Goal: Navigation & Orientation: Find specific page/section

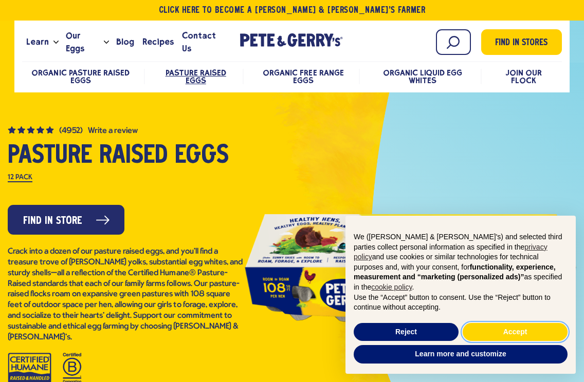
click at [524, 327] on button "Accept" at bounding box center [515, 332] width 105 height 19
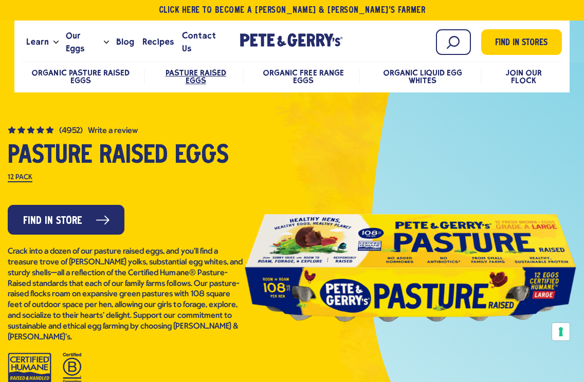
click at [0, 0] on div "Get $2.00 back Join our loyalty program to unlock exclusive rewards and more ca…" at bounding box center [0, 0] width 0 height 0
click at [83, 219] on link "Find in Store" at bounding box center [66, 220] width 117 height 30
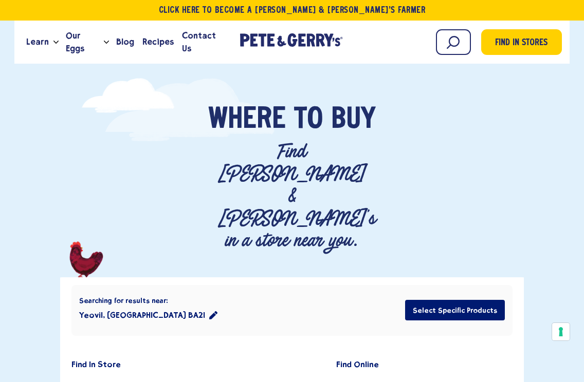
scroll to position [10, 0]
click at [524, 41] on span "Find in Stores" at bounding box center [521, 43] width 52 height 14
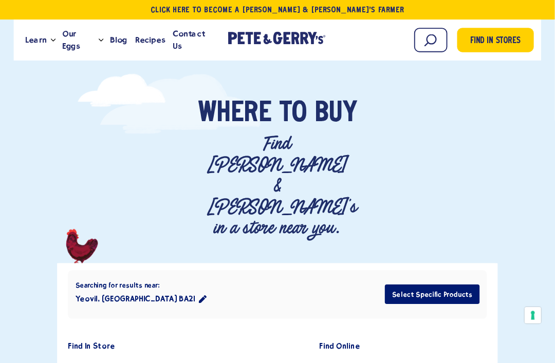
scroll to position [20, 14]
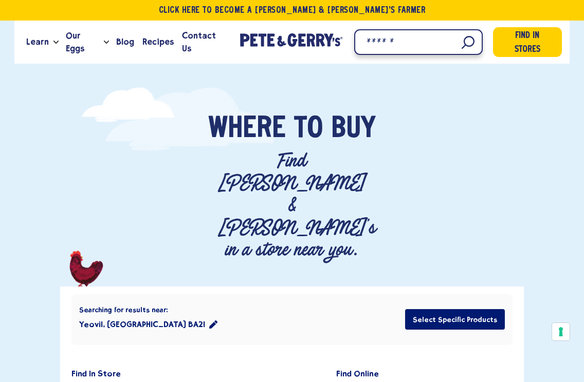
click at [448, 44] on input "Search" at bounding box center [418, 42] width 128 height 26
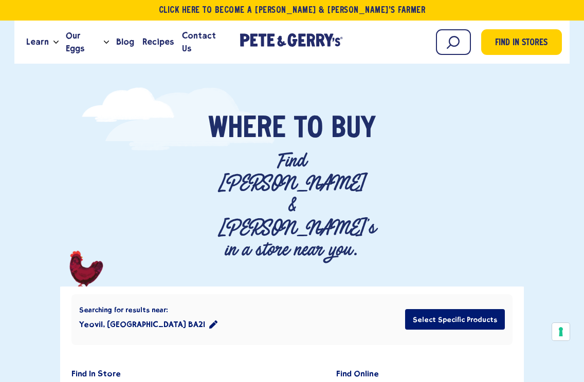
click at [466, 309] on button "Select Specific Products" at bounding box center [455, 319] width 100 height 21
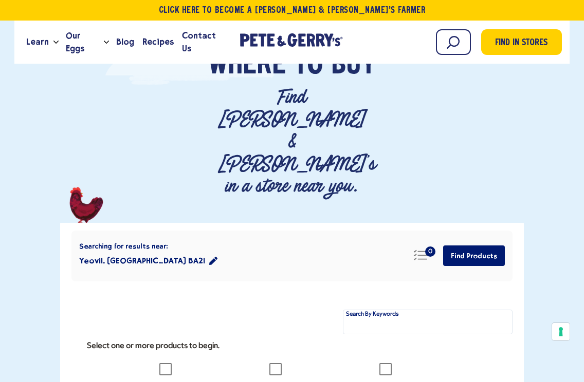
scroll to position [91, 0]
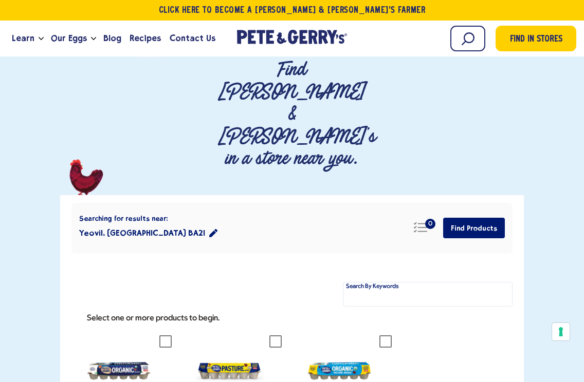
click at [282, 336] on icon at bounding box center [275, 342] width 12 height 12
click at [487, 218] on button "Find Products" at bounding box center [474, 228] width 62 height 21
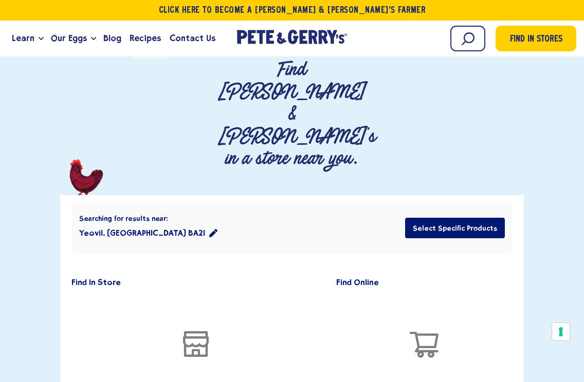
click at [455, 218] on button "Select Specific Products" at bounding box center [455, 228] width 100 height 21
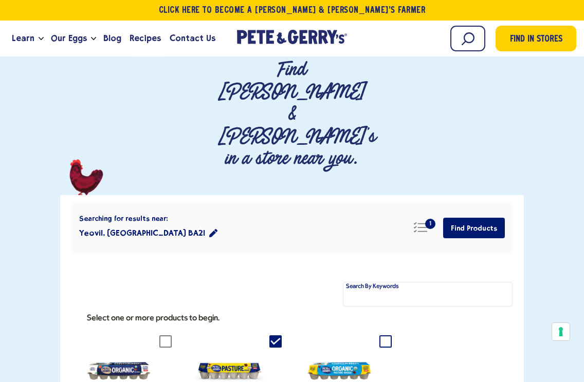
click at [386, 336] on icon at bounding box center [385, 342] width 12 height 12
click at [278, 336] on icon at bounding box center [275, 342] width 12 height 12
click at [486, 218] on button "Find Products" at bounding box center [474, 228] width 62 height 21
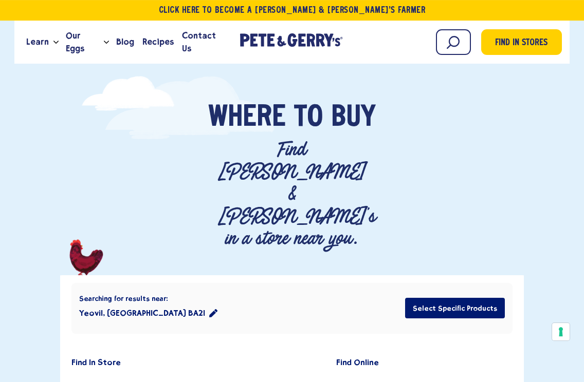
scroll to position [0, 0]
